Goal: Information Seeking & Learning: Understand process/instructions

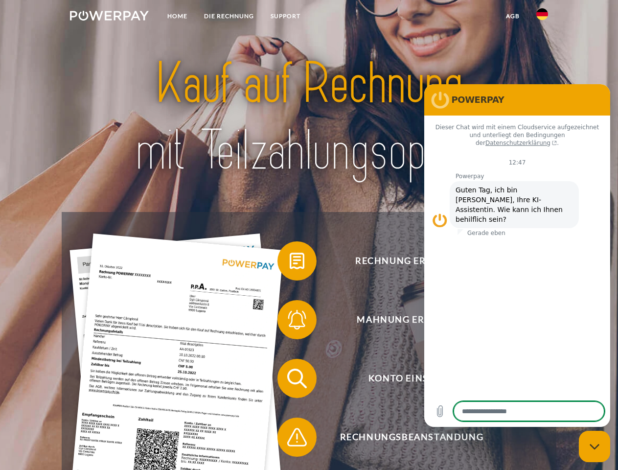
click at [109, 17] on img at bounding box center [109, 16] width 79 height 10
click at [543, 17] on img at bounding box center [543, 14] width 12 height 12
click at [513, 16] on link "agb" at bounding box center [513, 16] width 30 height 18
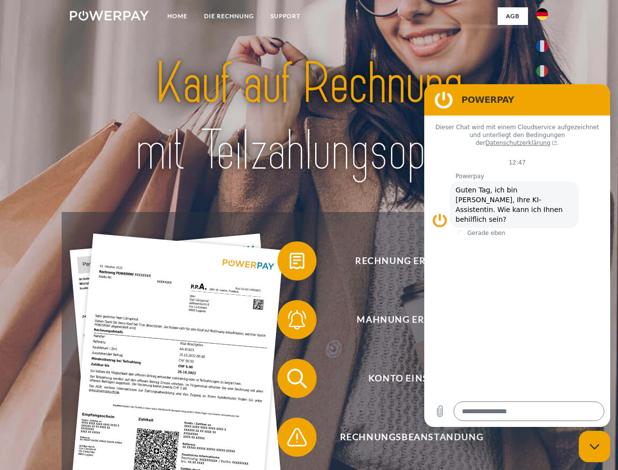
click at [290, 263] on span at bounding box center [282, 261] width 49 height 49
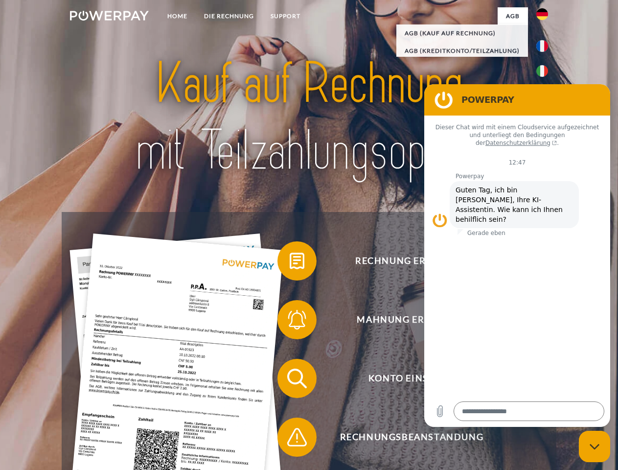
click at [290, 322] on span at bounding box center [282, 319] width 49 height 49
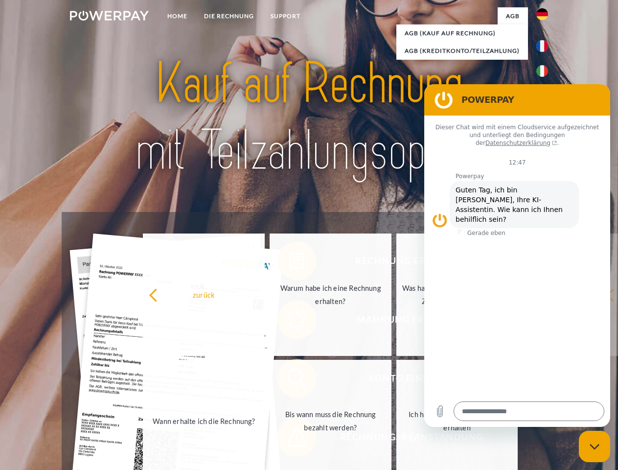
click at [290, 380] on link "Bis wann muss die Rechnung bezahlt werden?" at bounding box center [331, 421] width 122 height 122
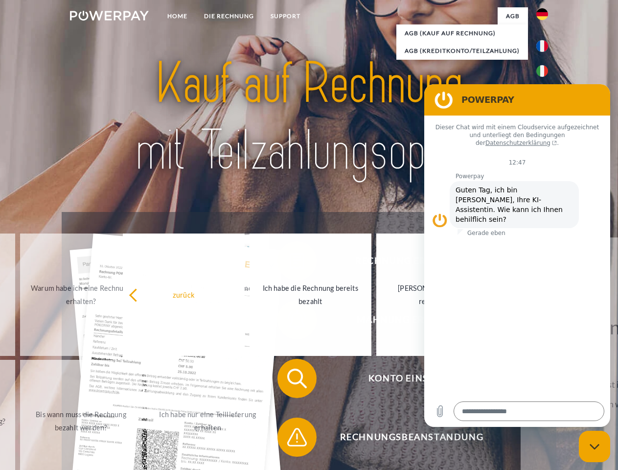
click at [290, 439] on span at bounding box center [282, 437] width 49 height 49
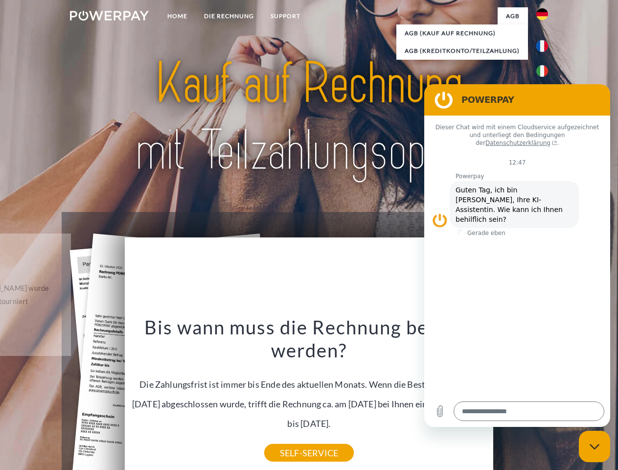
click at [595, 447] on icon "Messaging-Fenster schließen" at bounding box center [595, 447] width 10 height 6
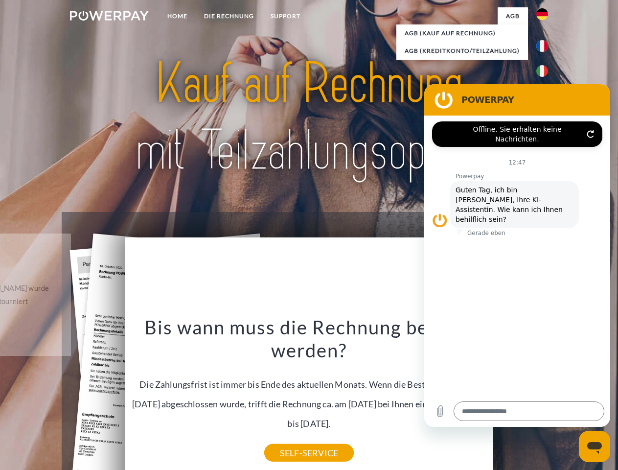
type textarea "*"
